Goal: Task Accomplishment & Management: Complete application form

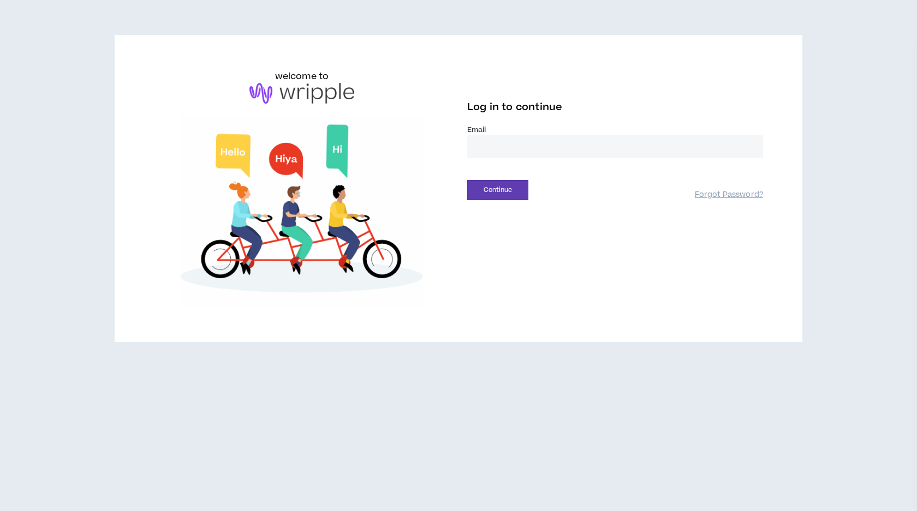
click at [512, 148] on input "email" at bounding box center [615, 146] width 296 height 23
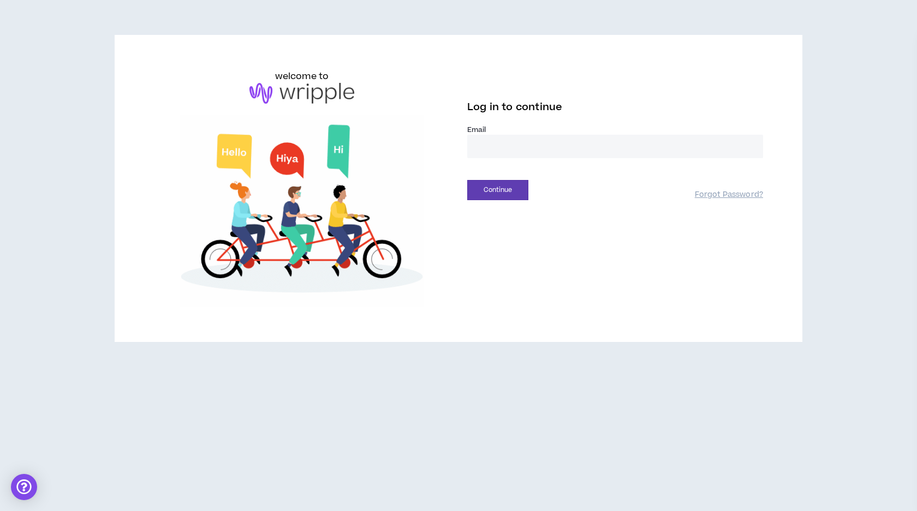
type input "**********"
click at [522, 187] on button "Continue" at bounding box center [497, 190] width 61 height 20
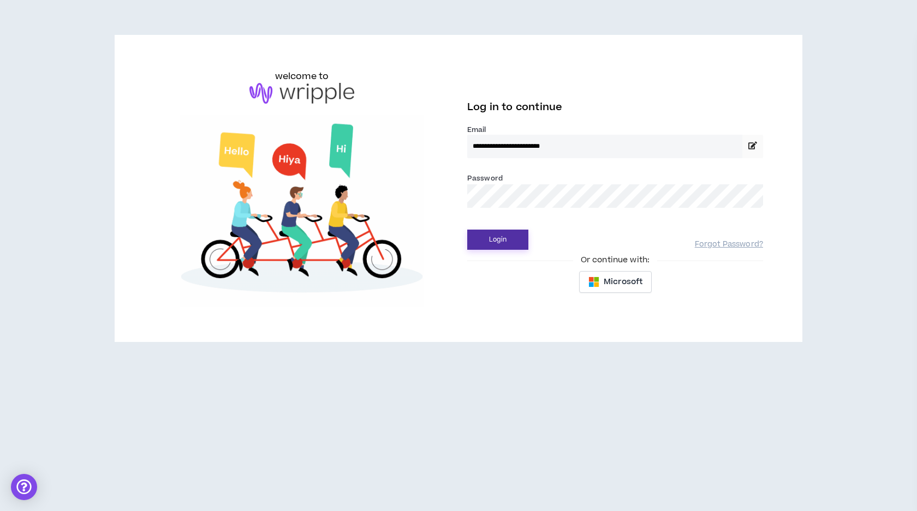
click at [496, 239] on button "Login" at bounding box center [497, 240] width 61 height 20
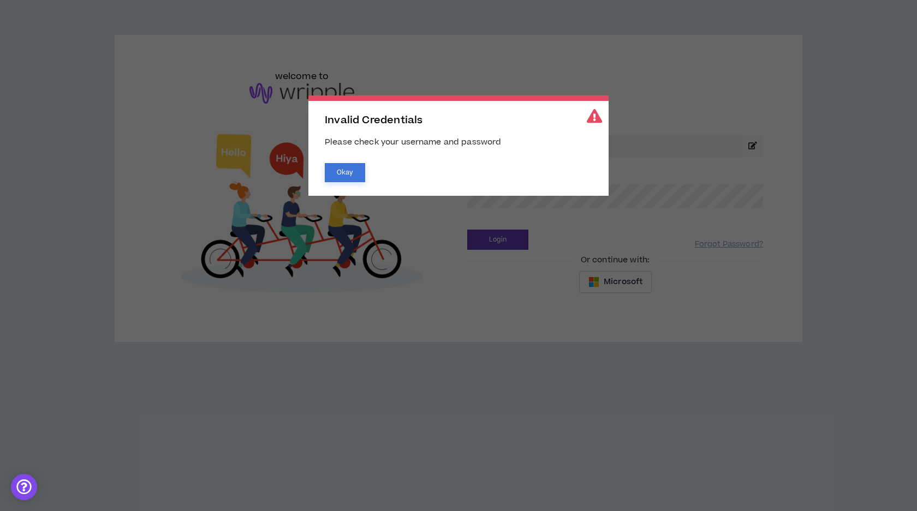
click at [348, 177] on button "Okay" at bounding box center [345, 172] width 40 height 19
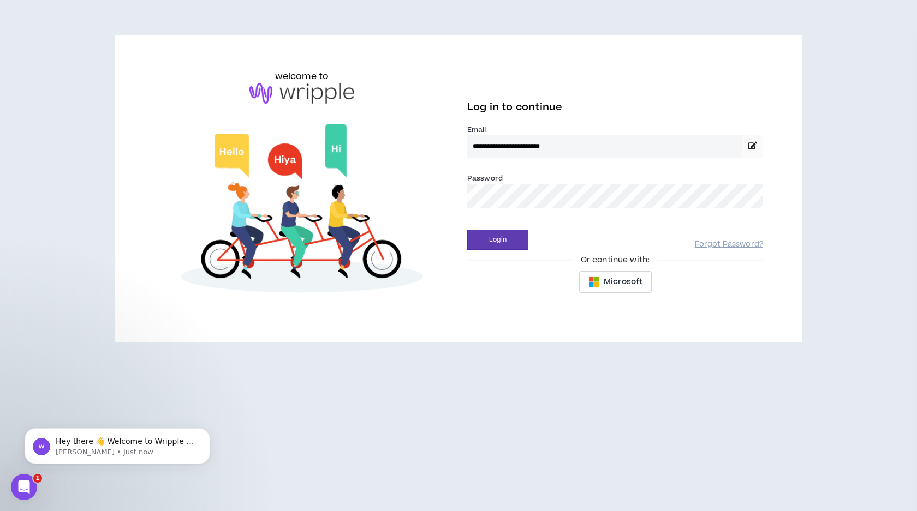
click at [467, 230] on button "Login" at bounding box center [497, 240] width 61 height 20
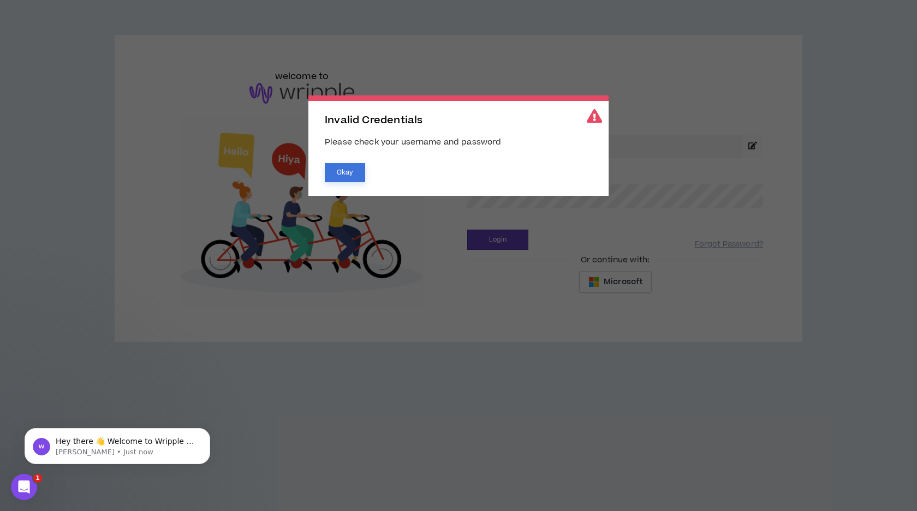
click at [353, 171] on button "Okay" at bounding box center [345, 172] width 40 height 19
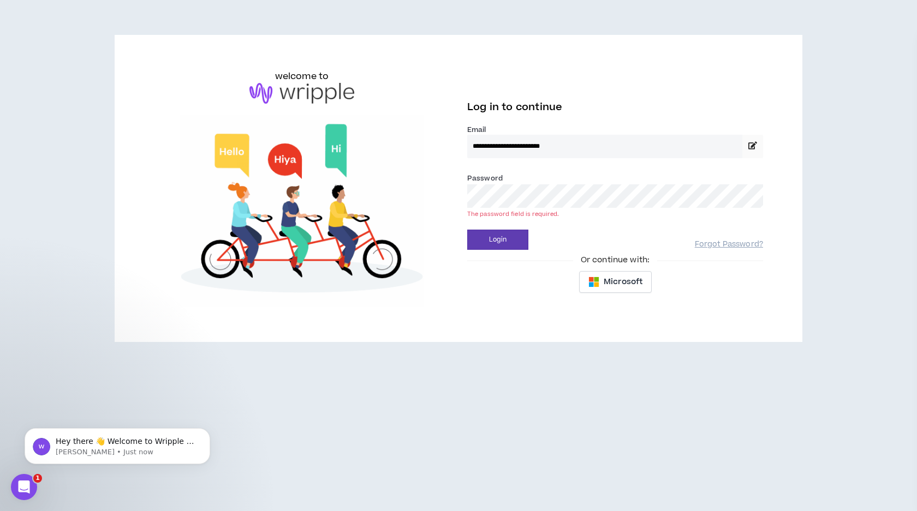
click at [467, 230] on button "Login" at bounding box center [497, 240] width 61 height 20
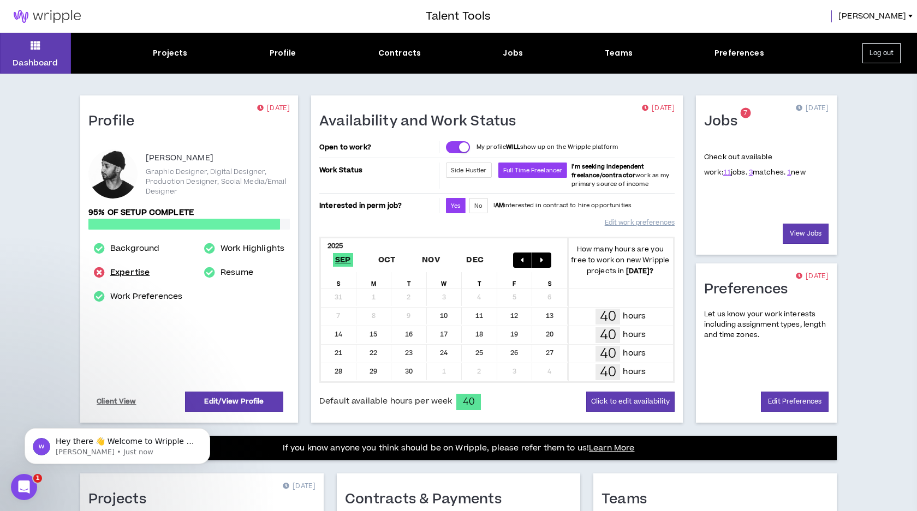
click at [122, 271] on link "Expertise" at bounding box center [129, 272] width 39 height 13
select select "**"
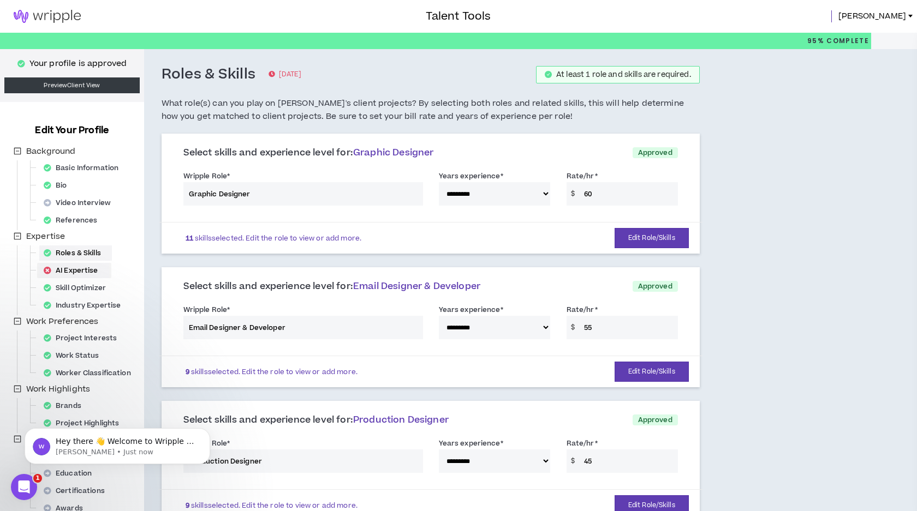
click at [90, 268] on div "AI Expertise" at bounding box center [74, 270] width 70 height 15
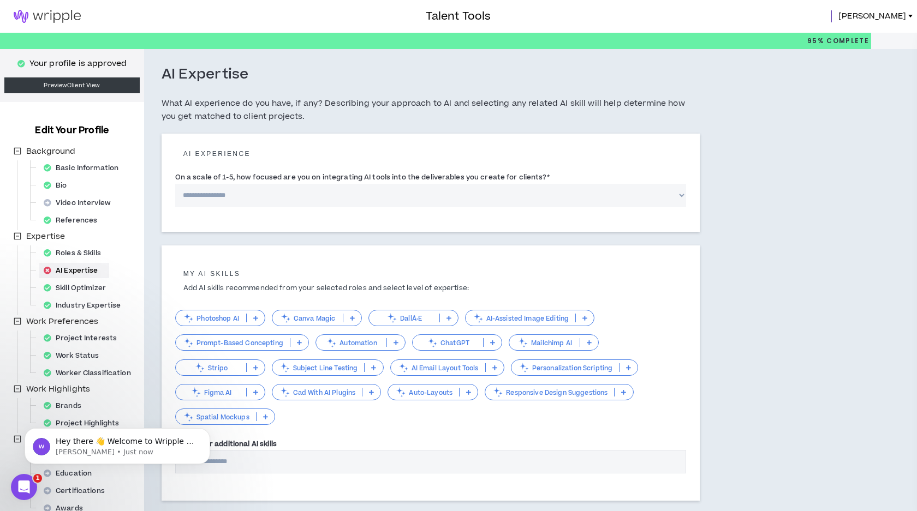
click at [248, 193] on select "**********" at bounding box center [430, 195] width 511 height 23
select select "*"
click at [175, 184] on select "**********" at bounding box center [430, 195] width 511 height 23
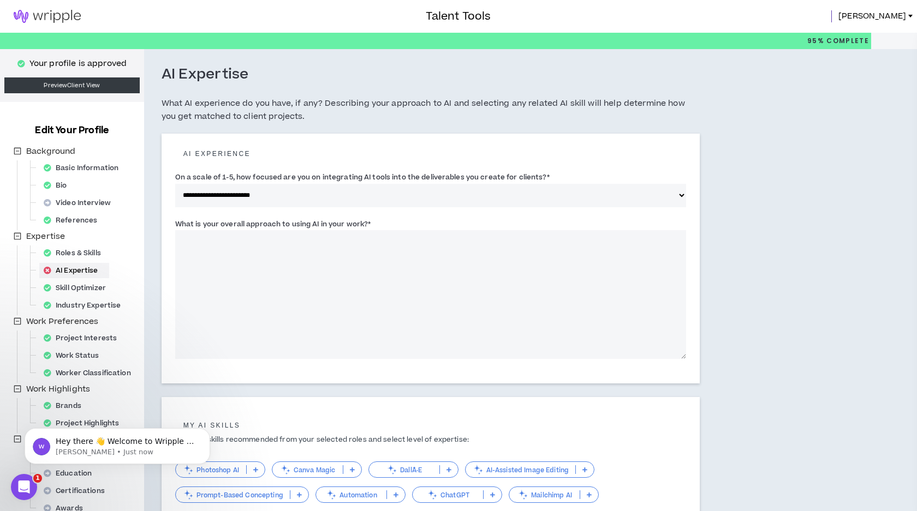
click at [259, 253] on textarea "What is your overall approach to using AI in your work? *" at bounding box center [430, 294] width 511 height 129
drag, startPoint x: 445, startPoint y: 240, endPoint x: 176, endPoint y: 241, distance: 269.1
click at [176, 241] on textarea "**********" at bounding box center [430, 294] width 511 height 129
drag, startPoint x: 175, startPoint y: 221, endPoint x: 366, endPoint y: 224, distance: 191.0
click at [366, 224] on label "What is your overall approach to using AI in your work? *" at bounding box center [273, 224] width 196 height 17
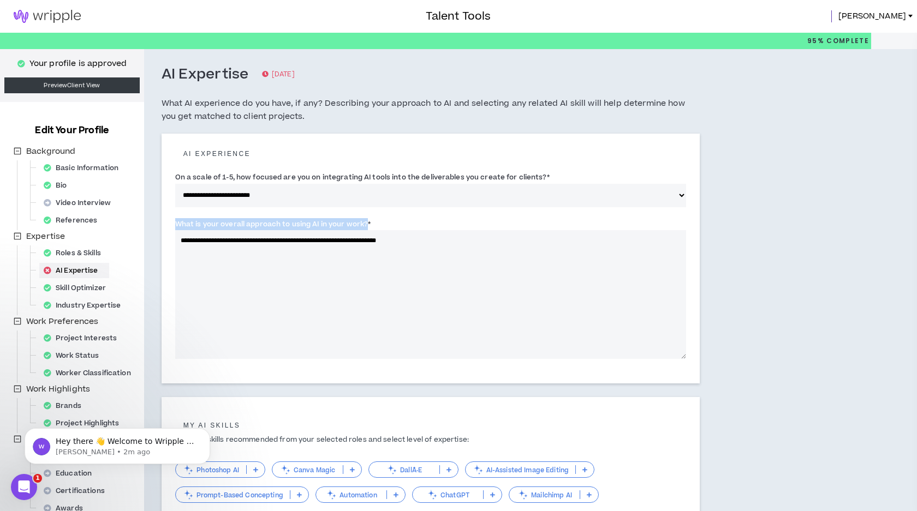
copy label "What is your overall approach to using AI in your work?"
drag, startPoint x: 180, startPoint y: 237, endPoint x: 435, endPoint y: 248, distance: 255.6
click at [435, 248] on textarea "**********" at bounding box center [430, 294] width 511 height 129
click at [435, 243] on textarea "**********" at bounding box center [430, 294] width 511 height 129
drag, startPoint x: 183, startPoint y: 241, endPoint x: 434, endPoint y: 249, distance: 251.2
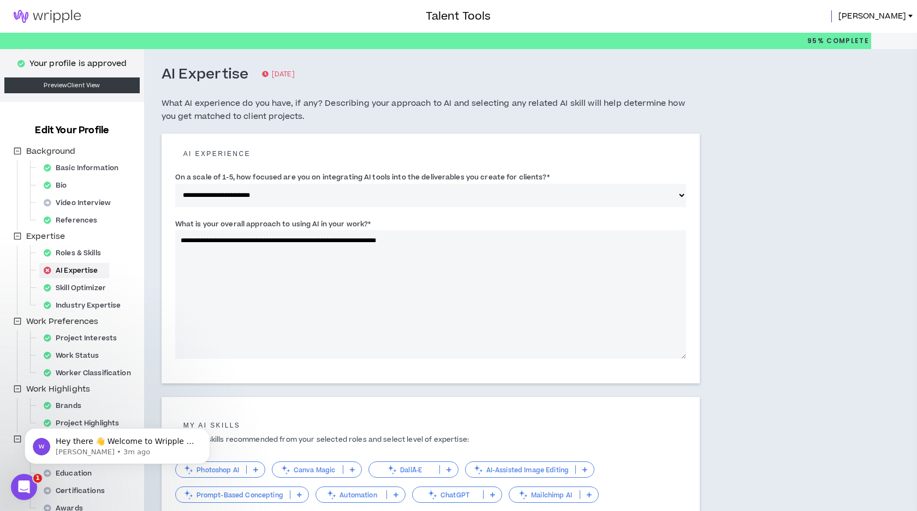
click at [434, 249] on textarea "**********" at bounding box center [430, 294] width 511 height 129
paste textarea "**********"
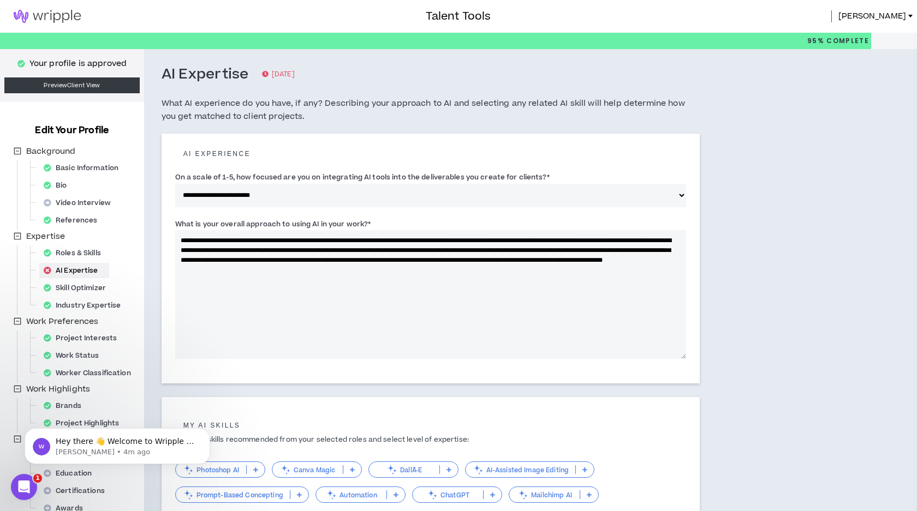
click at [439, 242] on textarea "**********" at bounding box center [430, 294] width 511 height 129
drag, startPoint x: 463, startPoint y: 249, endPoint x: 552, endPoint y: 251, distance: 88.4
click at [552, 251] on textarea "**********" at bounding box center [430, 294] width 511 height 129
drag, startPoint x: 408, startPoint y: 270, endPoint x: 437, endPoint y: 271, distance: 29.5
click at [437, 271] on textarea "**********" at bounding box center [430, 294] width 511 height 129
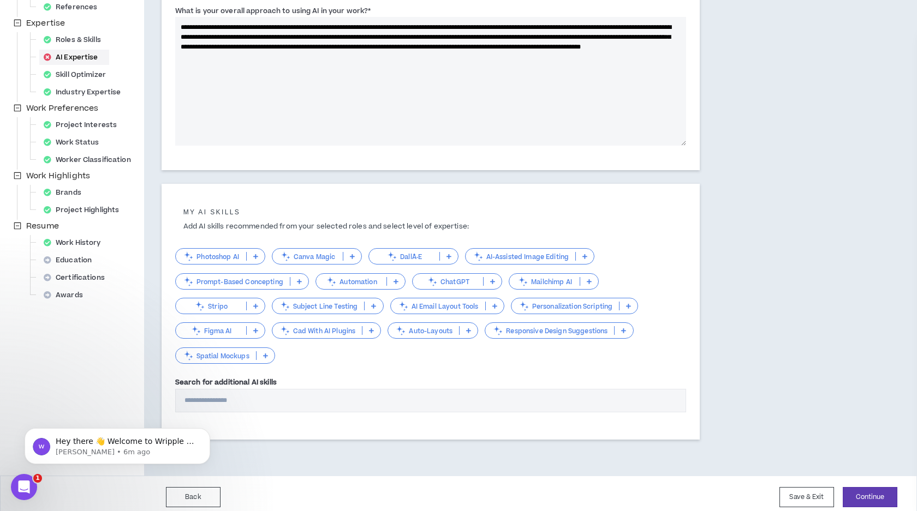
scroll to position [219, 0]
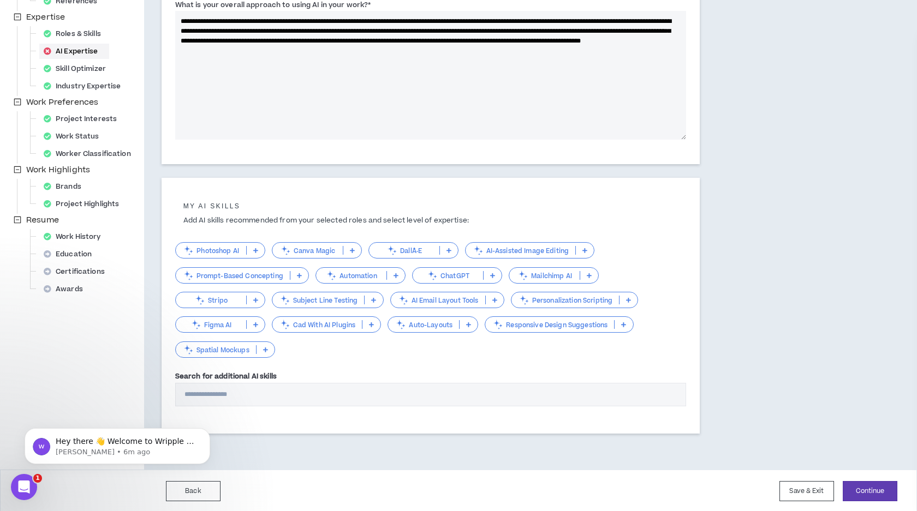
type textarea "**********"
click at [354, 248] on icon at bounding box center [352, 250] width 5 height 5
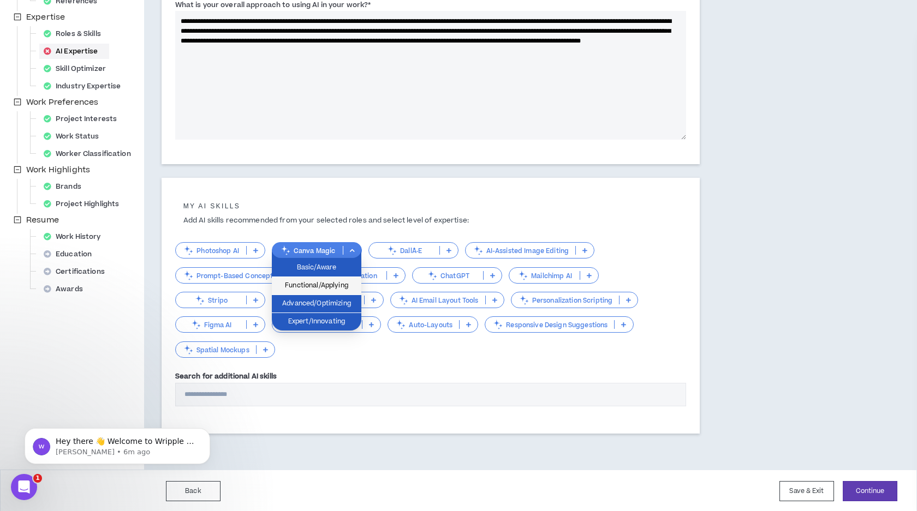
click at [313, 285] on span "Functional/Applying" at bounding box center [316, 286] width 76 height 12
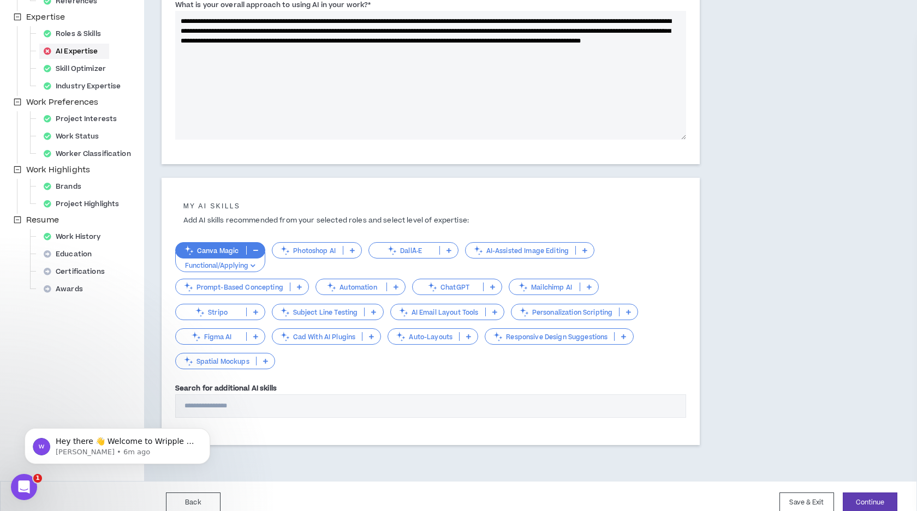
click at [255, 332] on p at bounding box center [256, 336] width 18 height 9
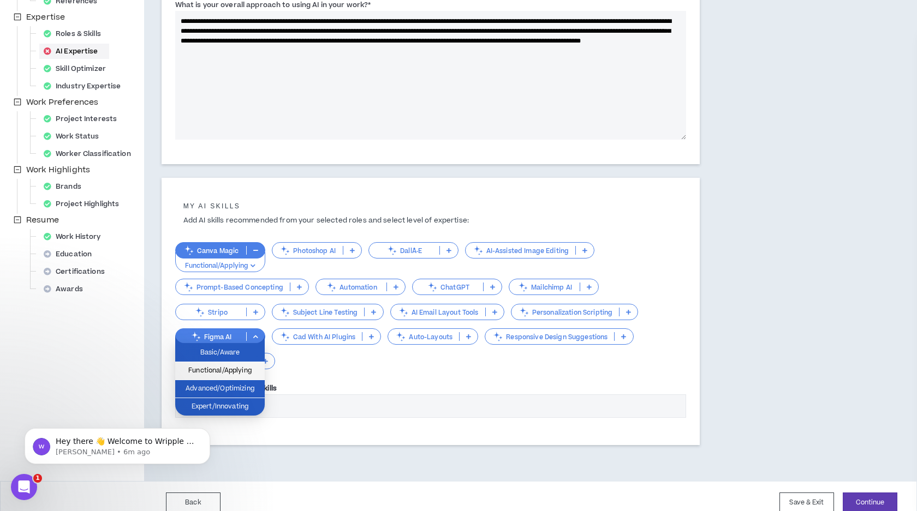
click at [250, 373] on span "Functional/Applying" at bounding box center [220, 371] width 76 height 12
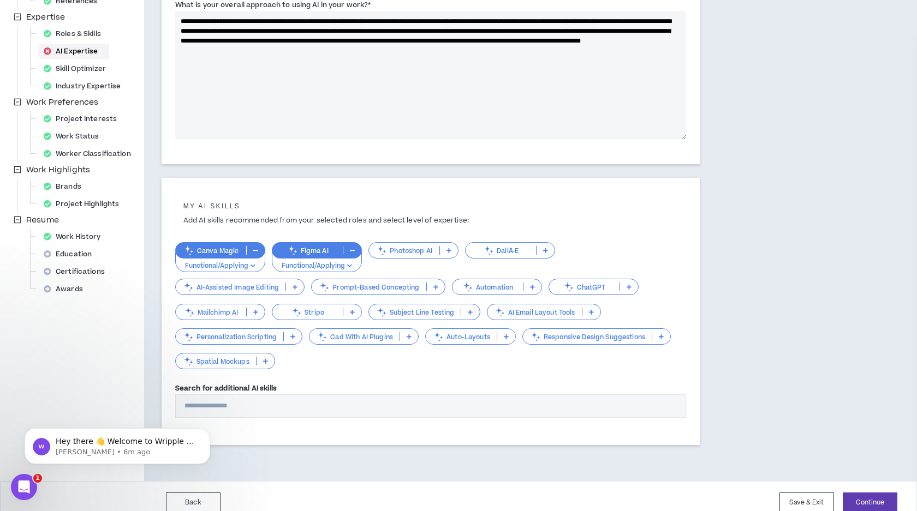
click at [631, 285] on p at bounding box center [629, 287] width 18 height 9
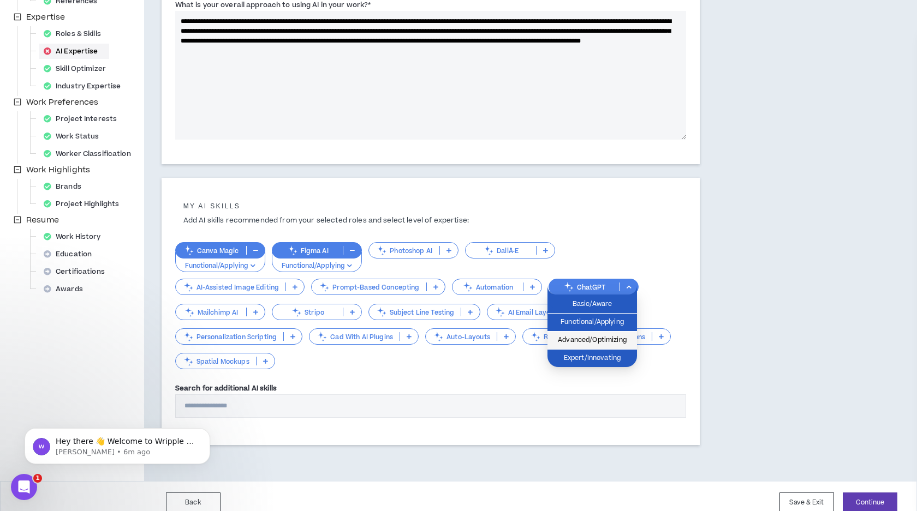
click at [618, 344] on span "Advanced/Optimizing" at bounding box center [592, 341] width 76 height 12
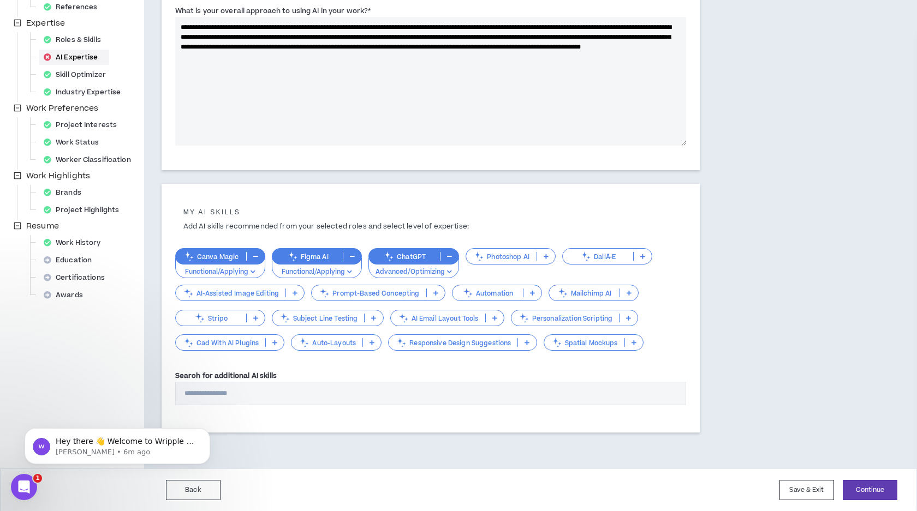
scroll to position [207, 0]
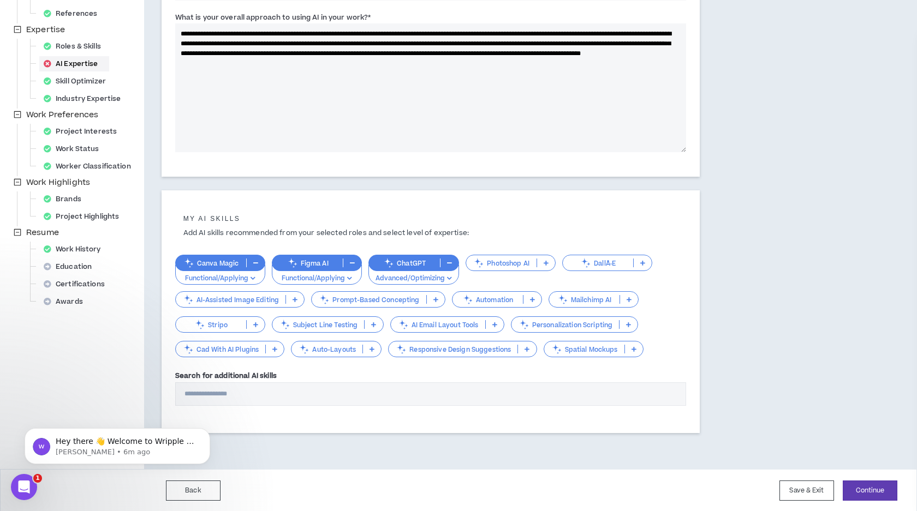
click at [530, 300] on icon at bounding box center [532, 299] width 5 height 5
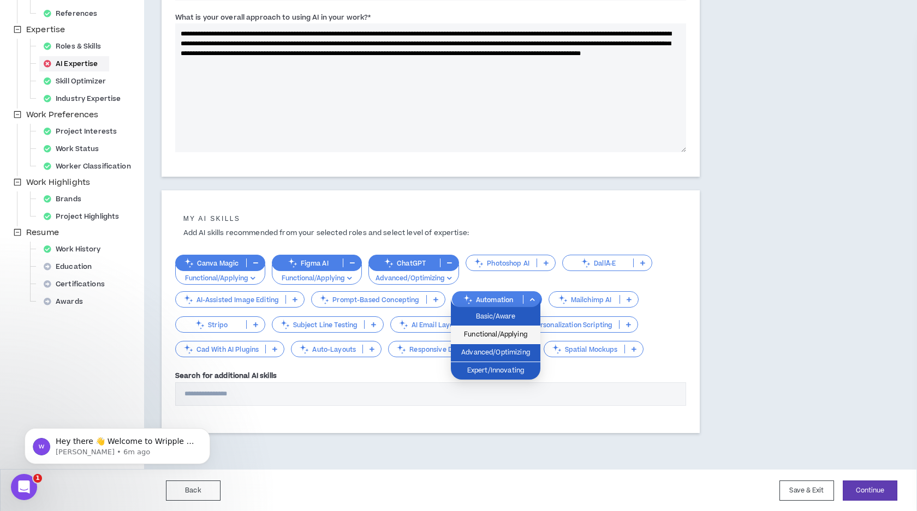
click at [521, 337] on span "Functional/Applying" at bounding box center [495, 335] width 76 height 12
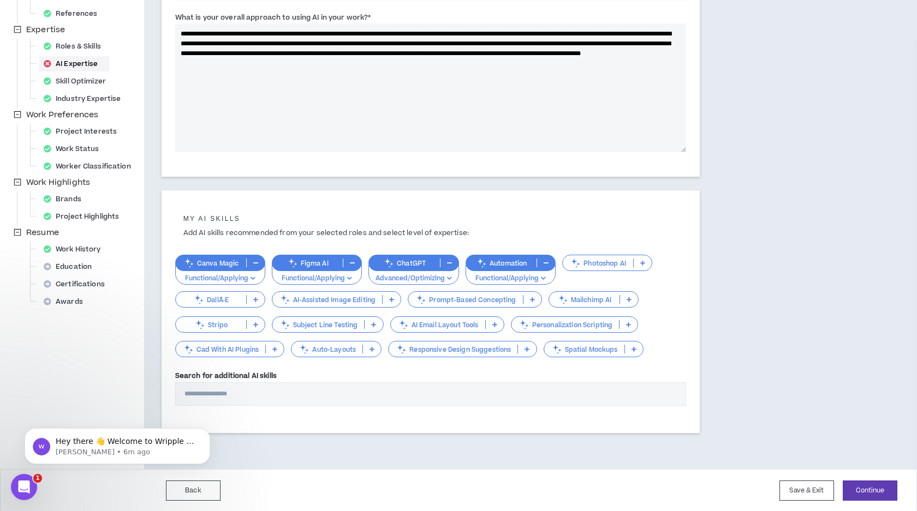
click at [374, 349] on icon at bounding box center [371, 349] width 5 height 5
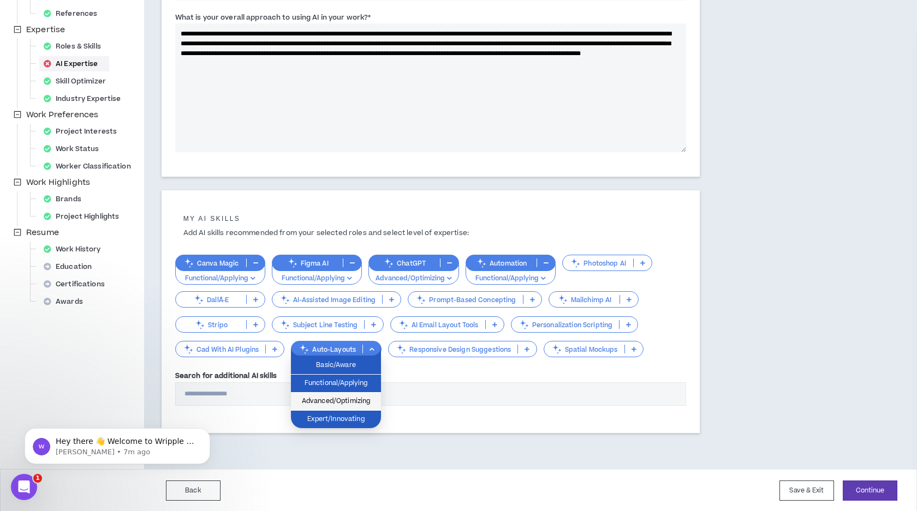
click at [370, 396] on span "Advanced/Optimizing" at bounding box center [335, 402] width 77 height 12
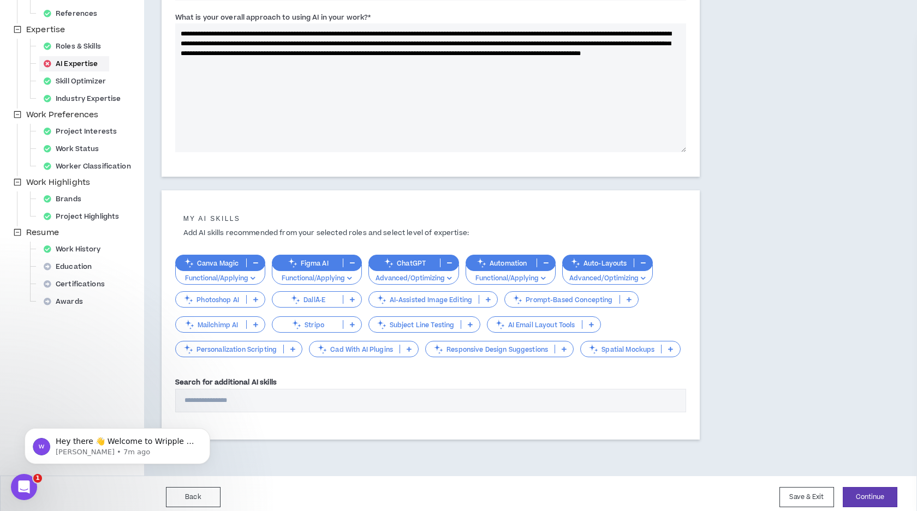
click at [254, 301] on icon at bounding box center [255, 299] width 5 height 5
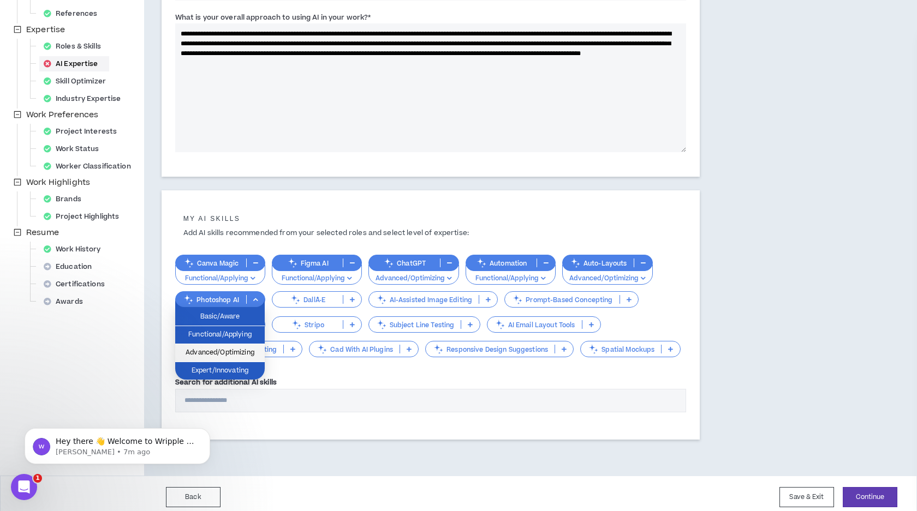
click at [253, 355] on span "Advanced/Optimizing" at bounding box center [220, 353] width 76 height 12
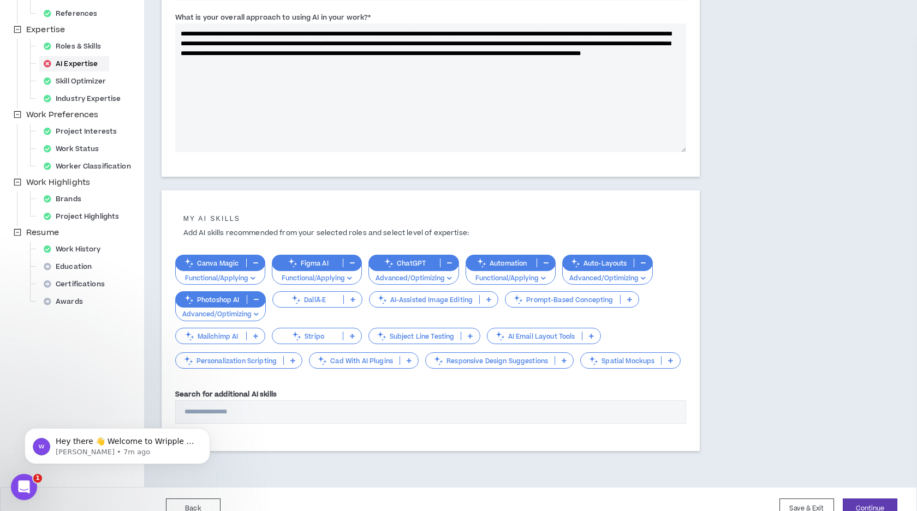
click at [253, 413] on input "Search for additional AI skills" at bounding box center [430, 412] width 511 height 23
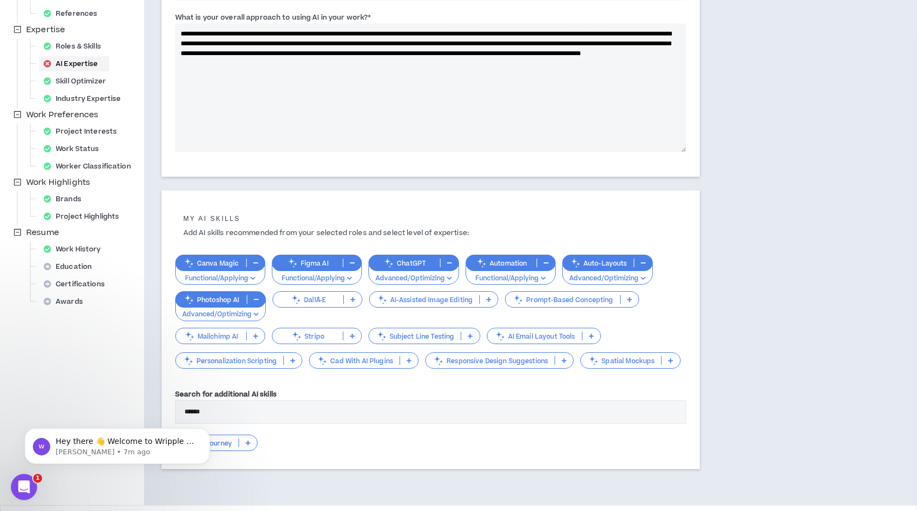
click at [247, 445] on icon at bounding box center [248, 442] width 5 height 5
click at [236, 495] on span "Advanced/Optimizing" at bounding box center [216, 496] width 69 height 12
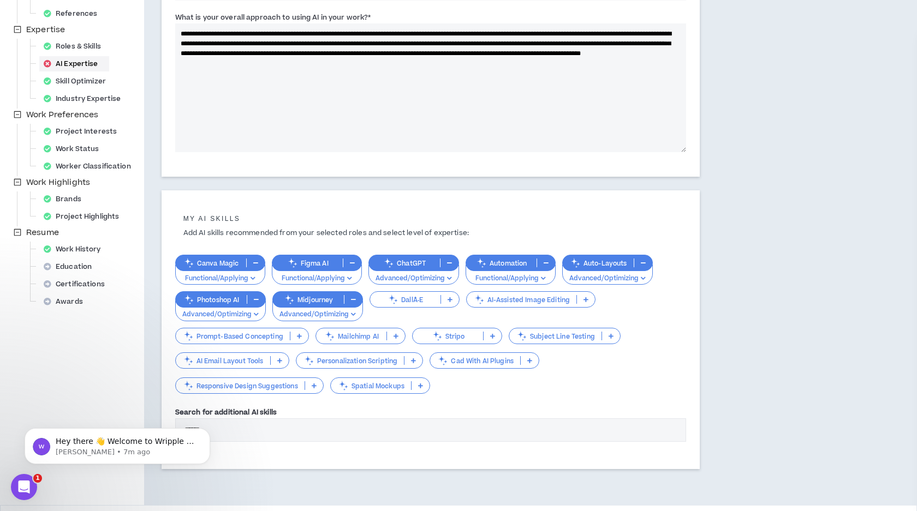
click at [253, 428] on input "******" at bounding box center [430, 430] width 511 height 23
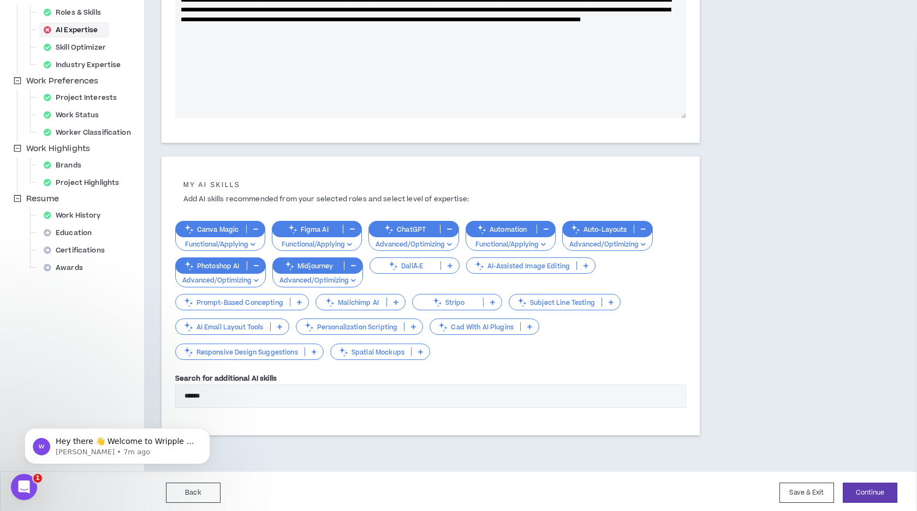
scroll to position [243, 0]
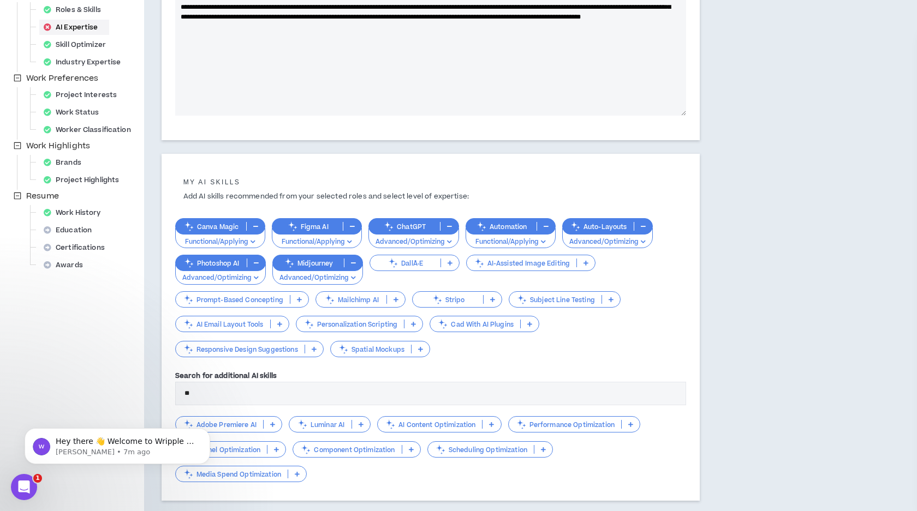
type input "*"
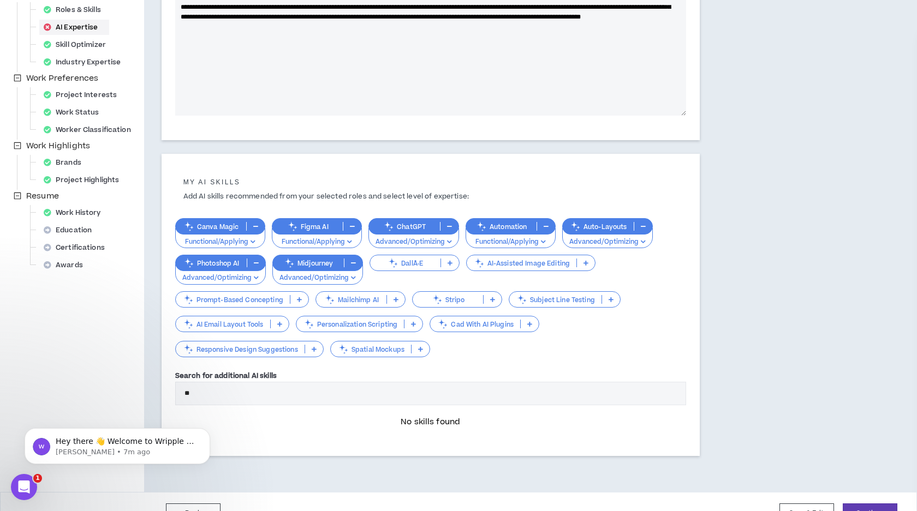
type input "*"
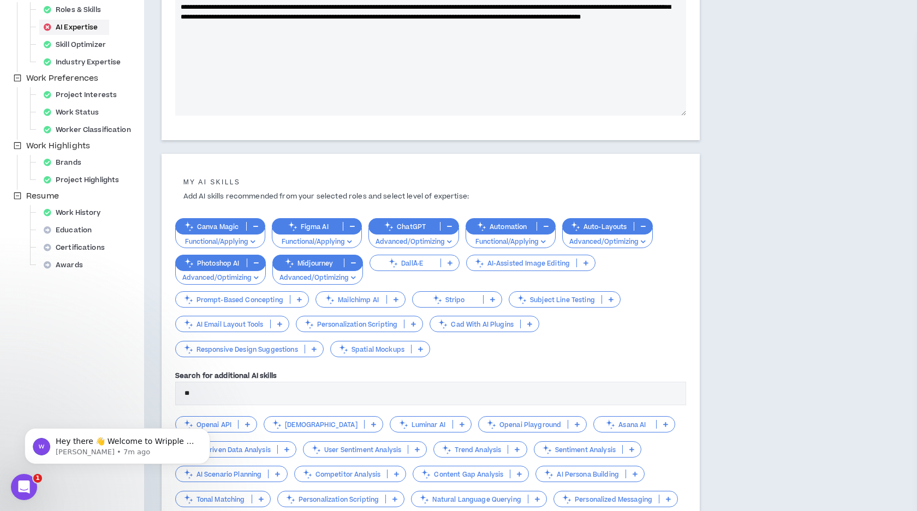
type input "*"
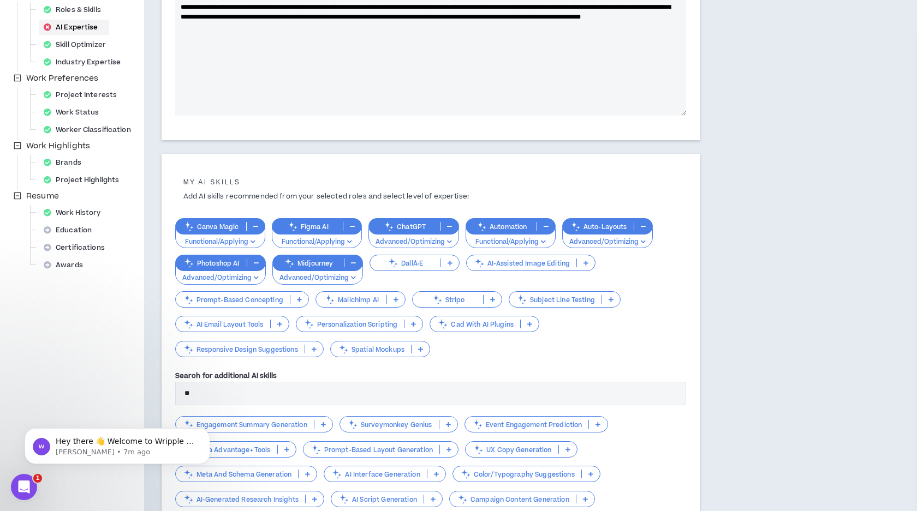
type input "*"
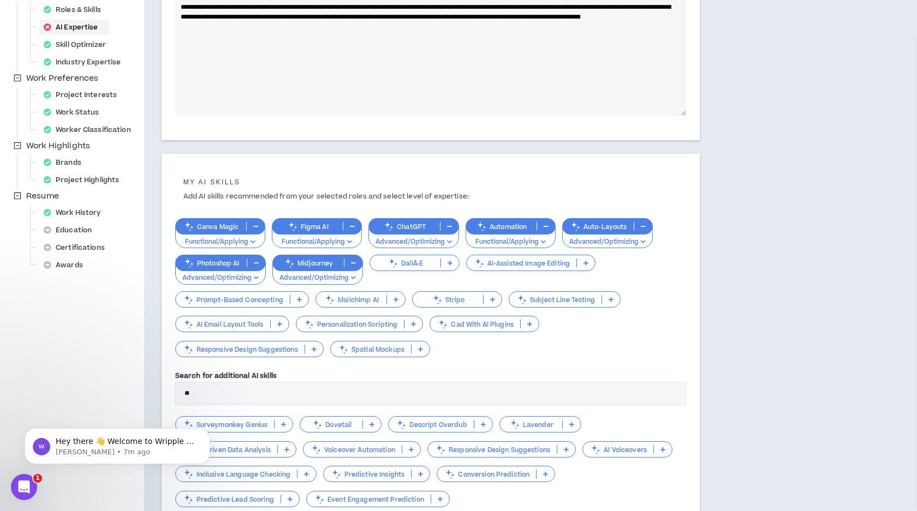
type input "*"
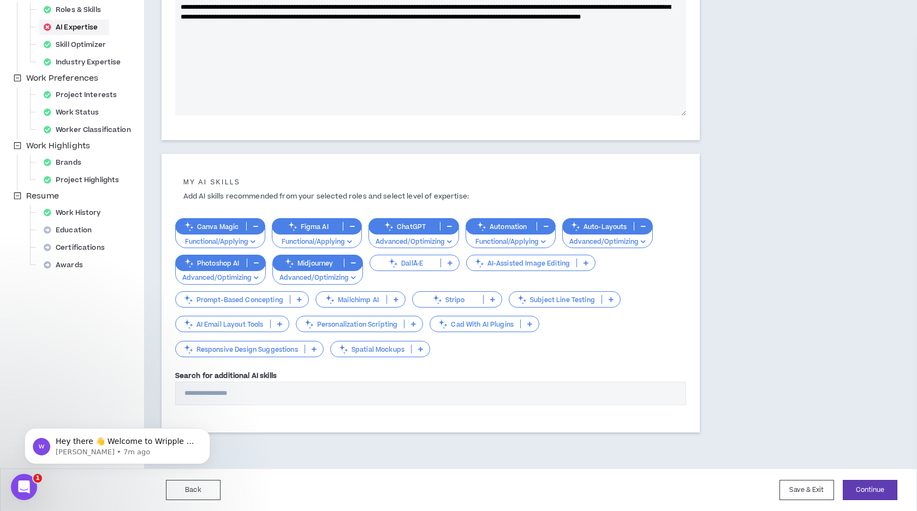
click at [450, 259] on p at bounding box center [450, 263] width 18 height 9
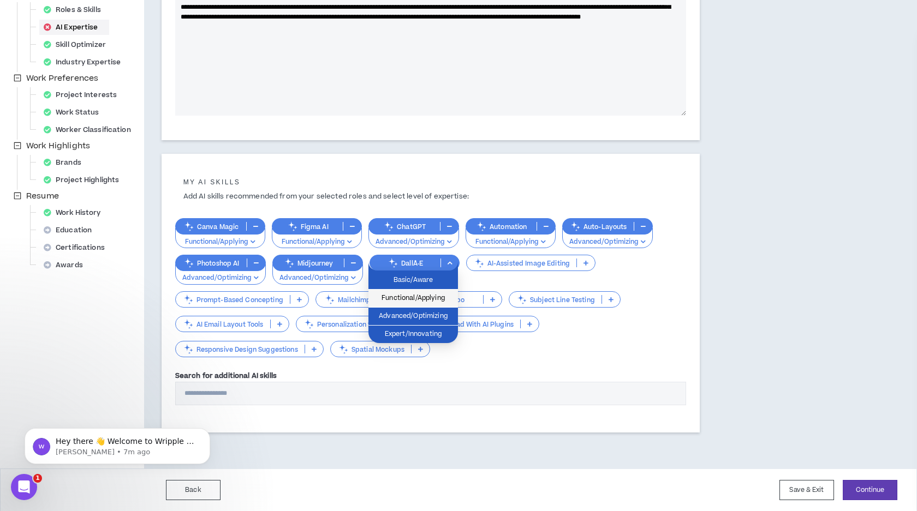
click at [444, 299] on span "Functional/Applying" at bounding box center [413, 299] width 76 height 12
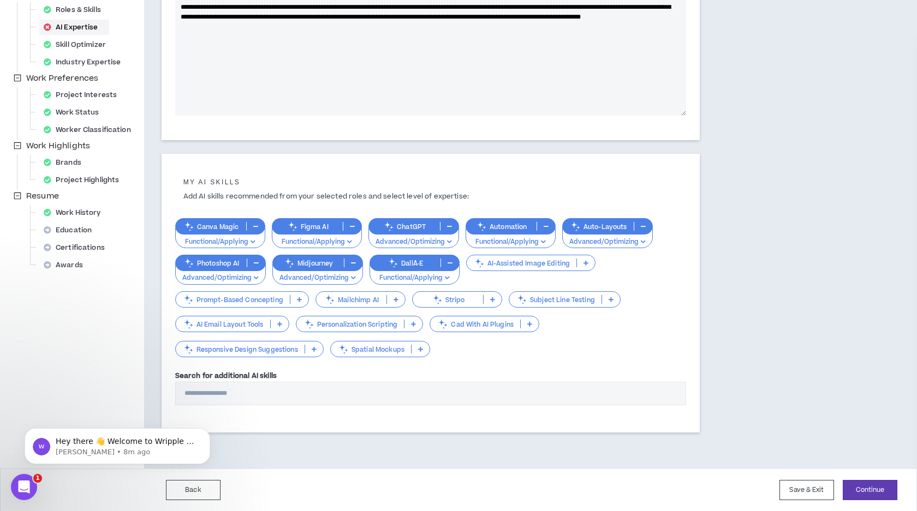
click at [303, 302] on p at bounding box center [299, 299] width 18 height 9
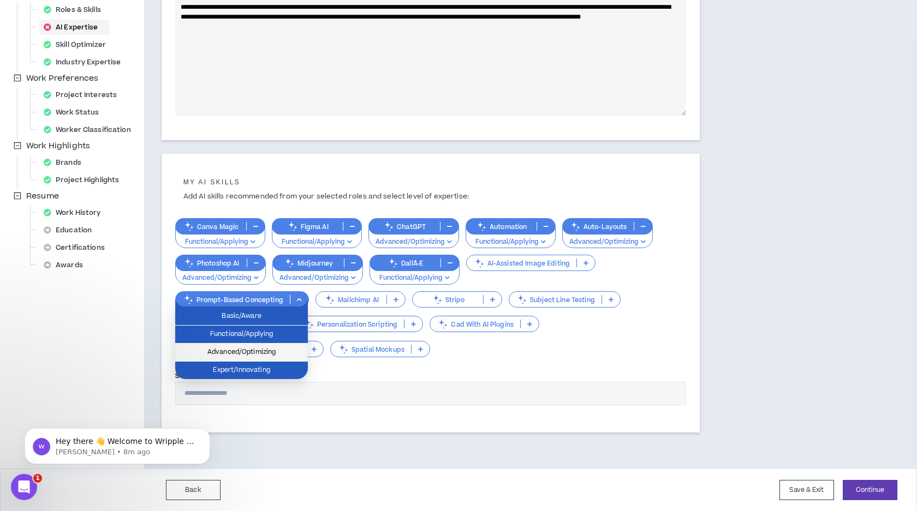
click at [291, 354] on span "Advanced/Optimizing" at bounding box center [242, 353] width 120 height 12
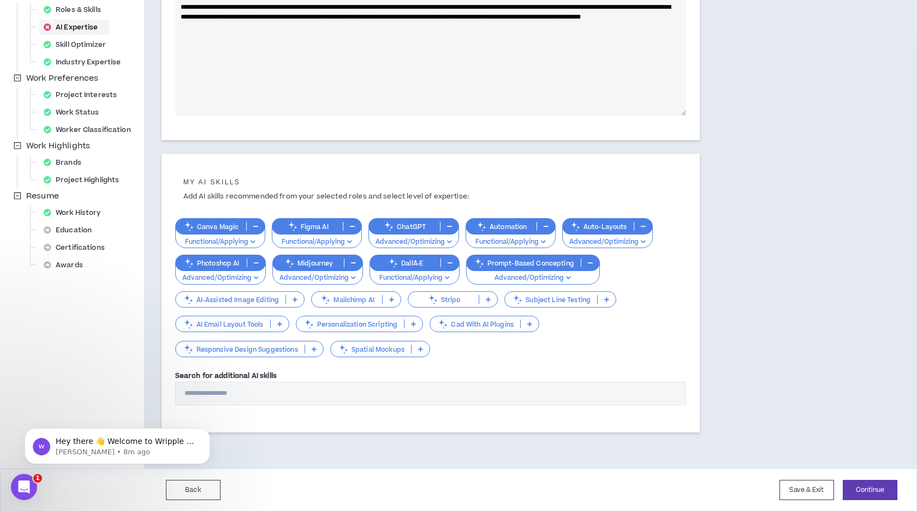
click at [586, 264] on button "button" at bounding box center [590, 263] width 18 height 9
click at [586, 264] on icon at bounding box center [585, 262] width 5 height 5
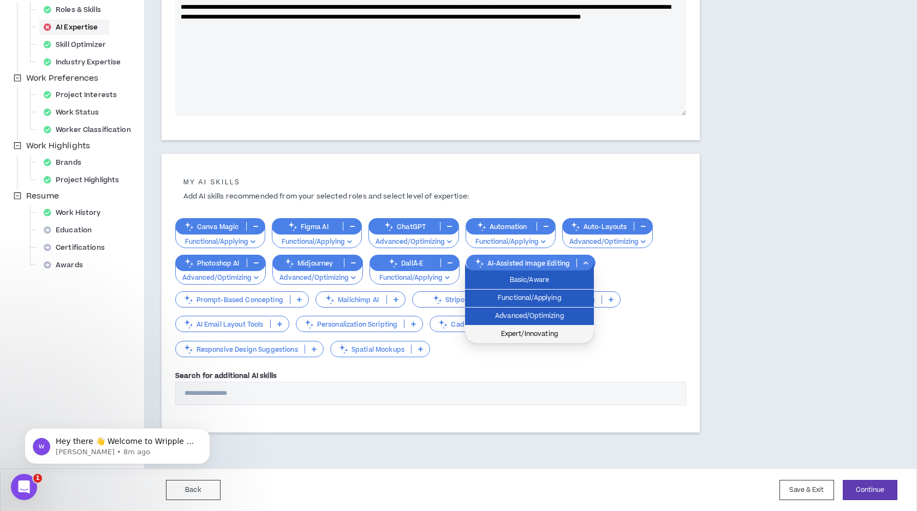
click at [570, 331] on span "Expert/Innovating" at bounding box center [530, 335] width 116 height 12
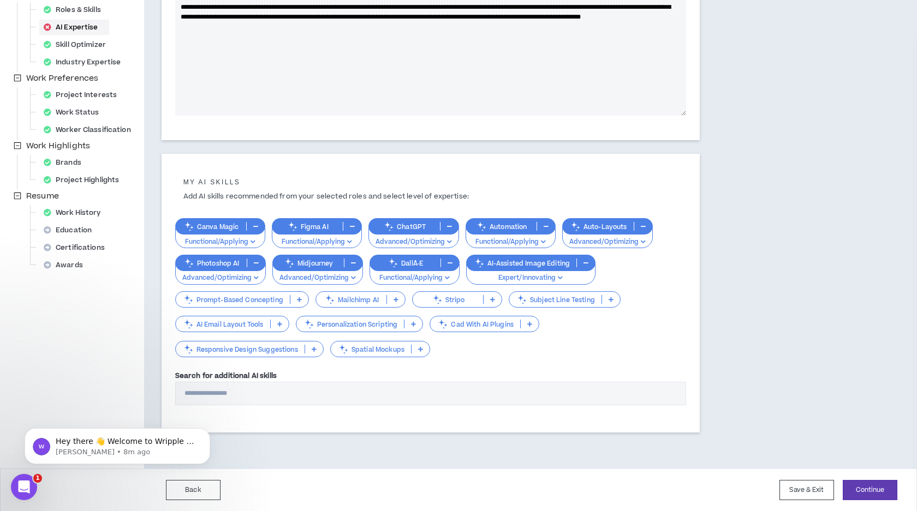
click at [297, 299] on icon at bounding box center [299, 299] width 5 height 5
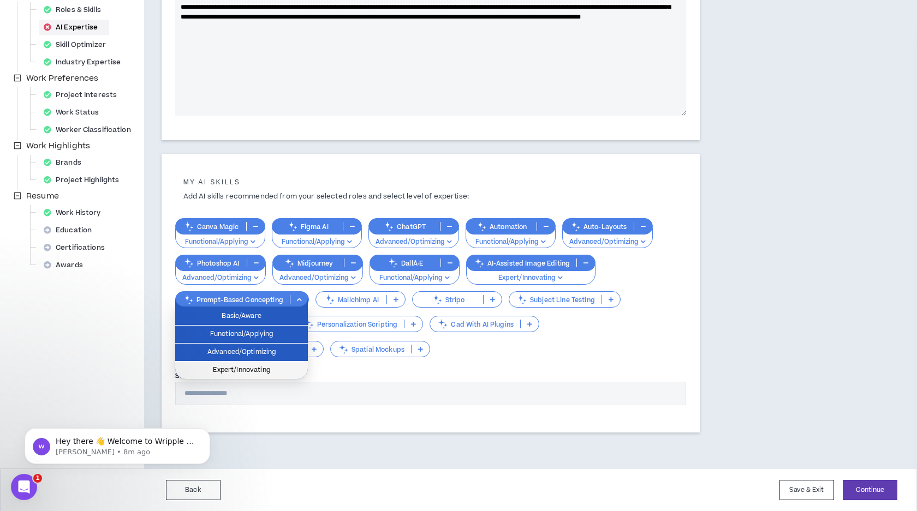
click at [295, 364] on li "Expert/Innovating" at bounding box center [241, 370] width 133 height 17
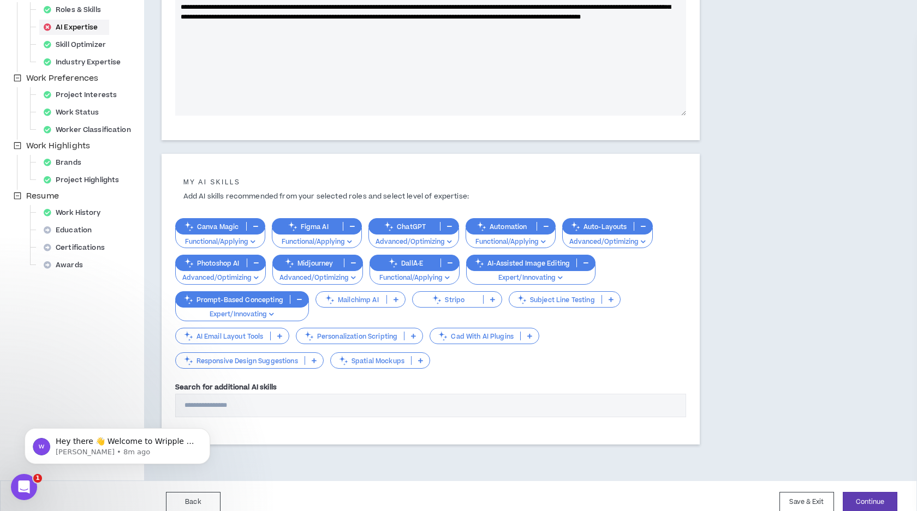
scroll to position [255, 0]
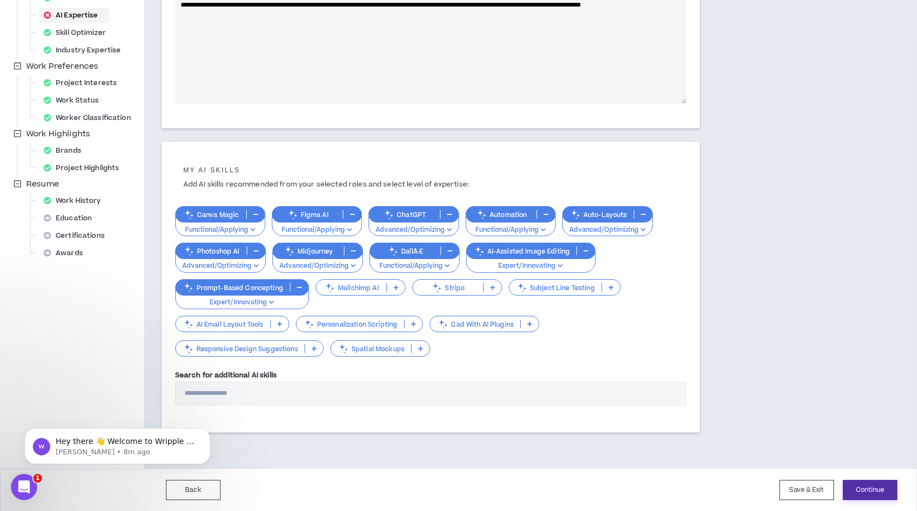
click at [866, 489] on button "Continue" at bounding box center [870, 490] width 55 height 20
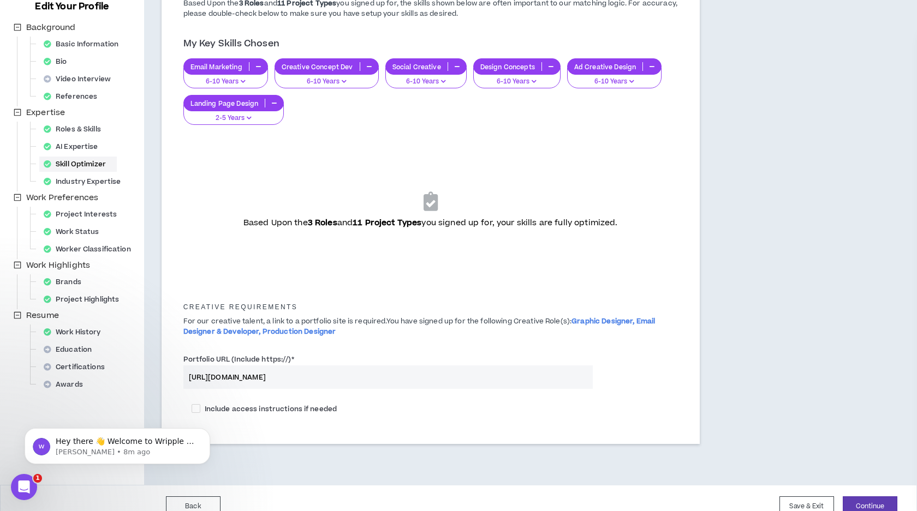
scroll to position [141, 0]
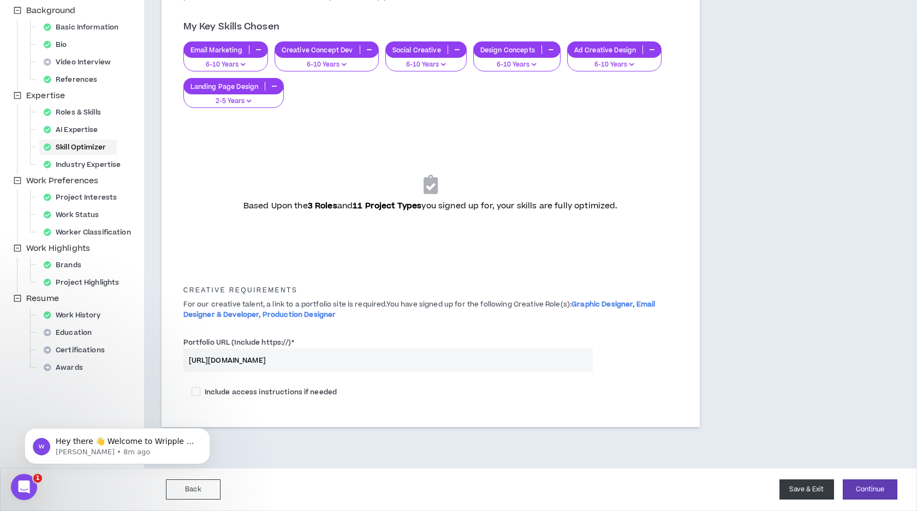
click at [812, 485] on button "Save & Exit" at bounding box center [806, 490] width 55 height 20
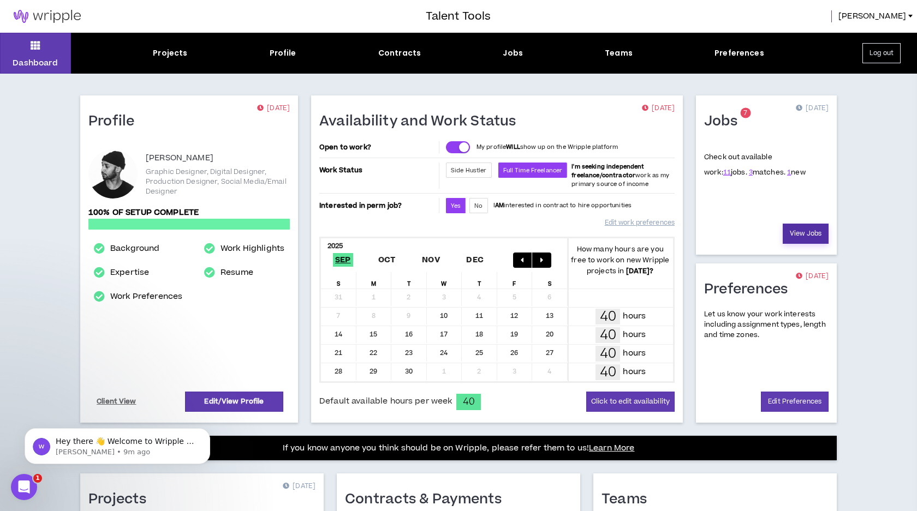
click at [799, 230] on link "View Jobs" at bounding box center [806, 234] width 46 height 20
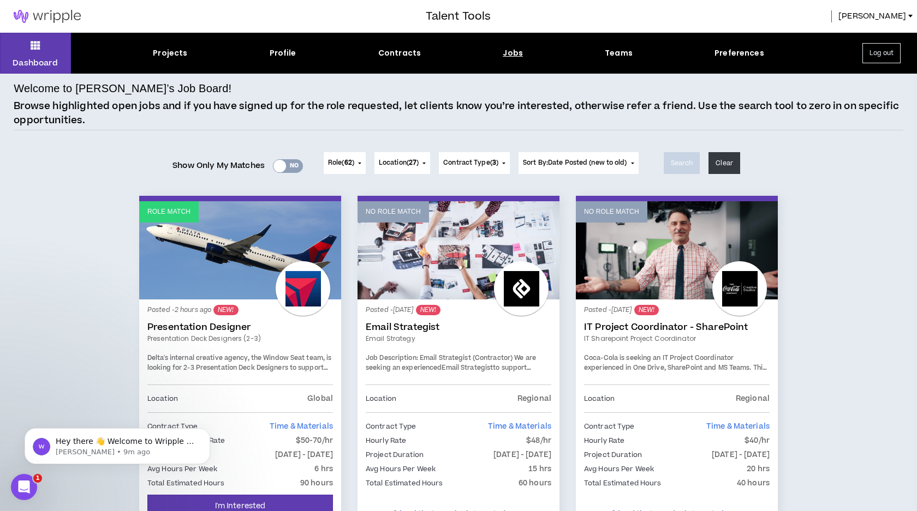
click at [627, 161] on span "Sort By: Date Posted (new to old)" at bounding box center [575, 162] width 104 height 9
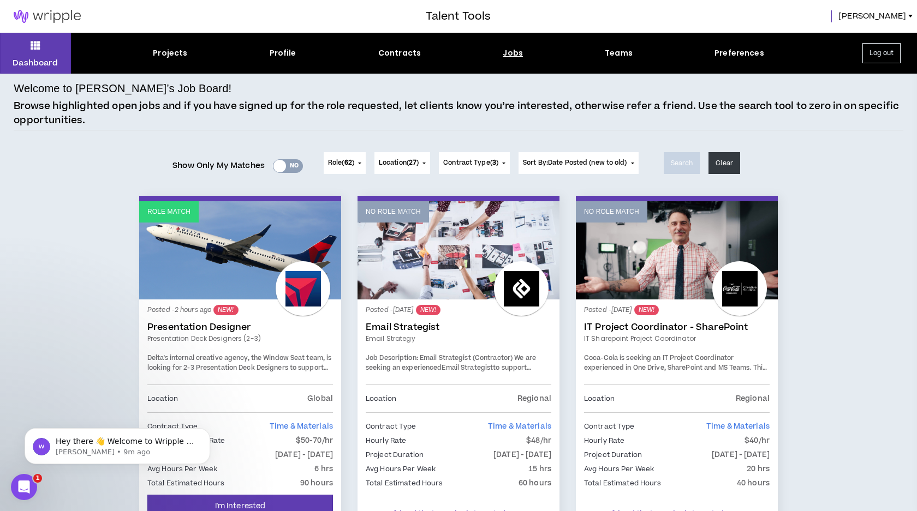
click at [501, 160] on button "Contract Type ( 3 )" at bounding box center [474, 163] width 71 height 22
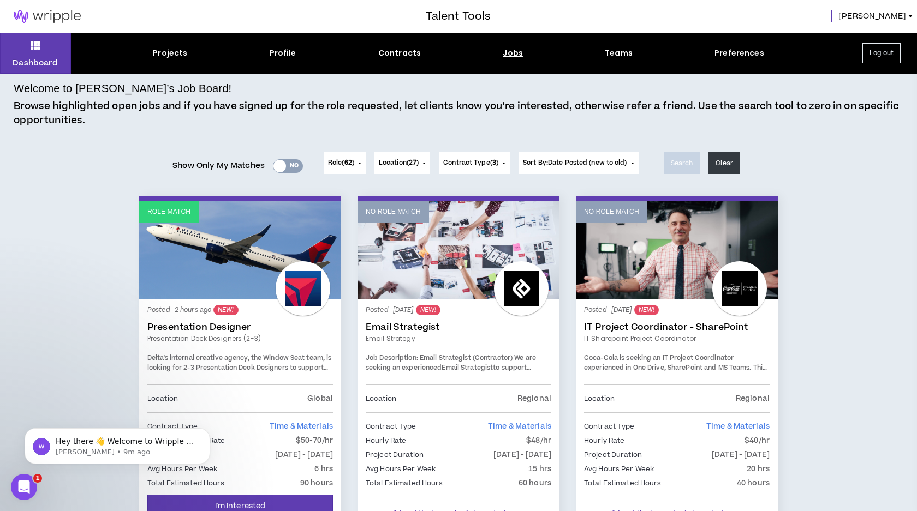
click at [422, 161] on button "Location ( 27 )" at bounding box center [402, 163] width 56 height 22
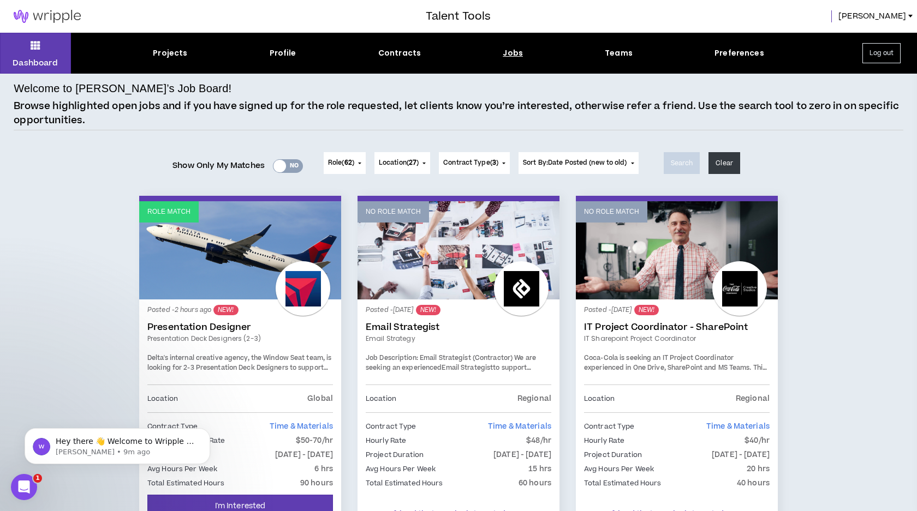
click at [356, 160] on button "Role ( 62 )" at bounding box center [345, 163] width 42 height 22
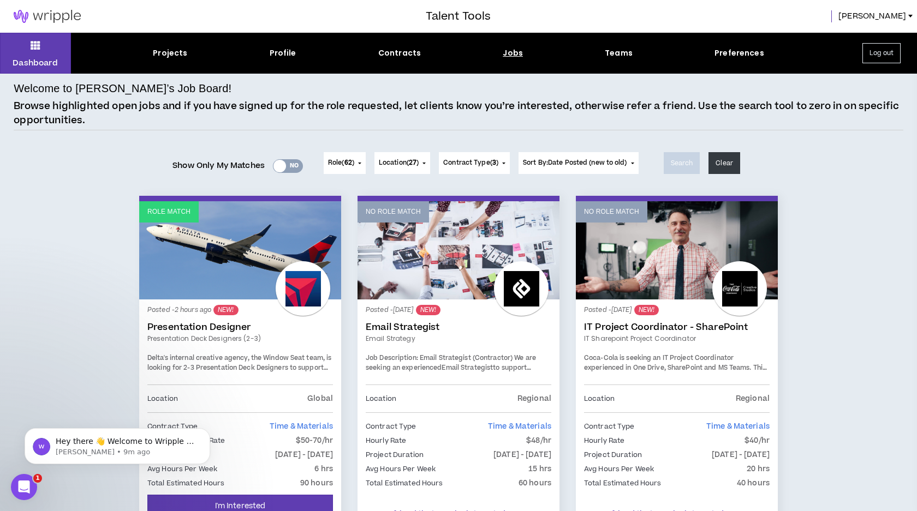
click at [276, 162] on div at bounding box center [279, 166] width 13 height 13
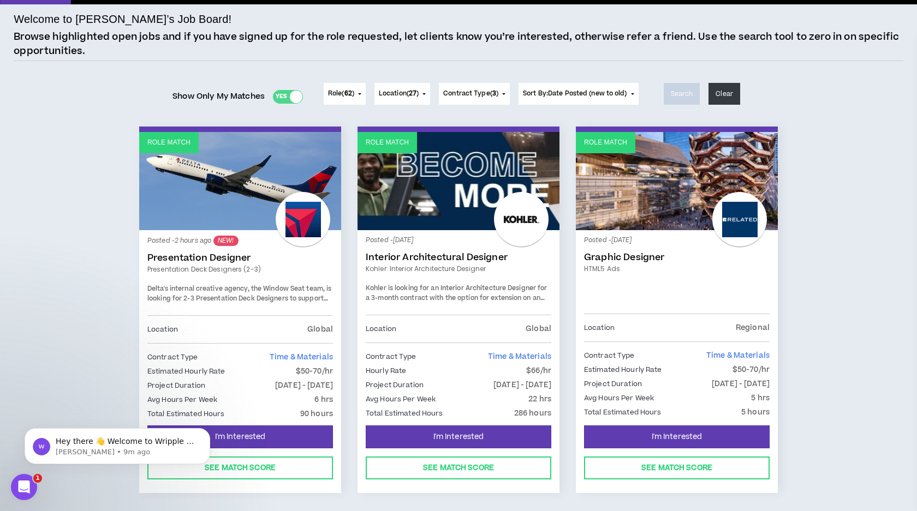
scroll to position [108, 0]
